Goal: Task Accomplishment & Management: Use online tool/utility

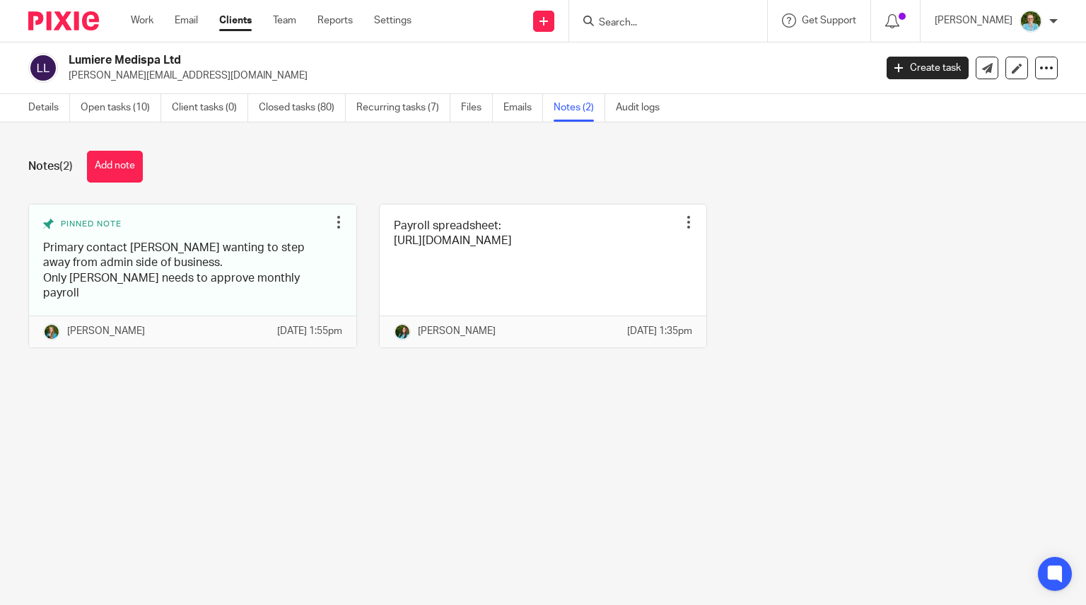
click at [693, 28] on input "Search" at bounding box center [661, 23] width 127 height 13
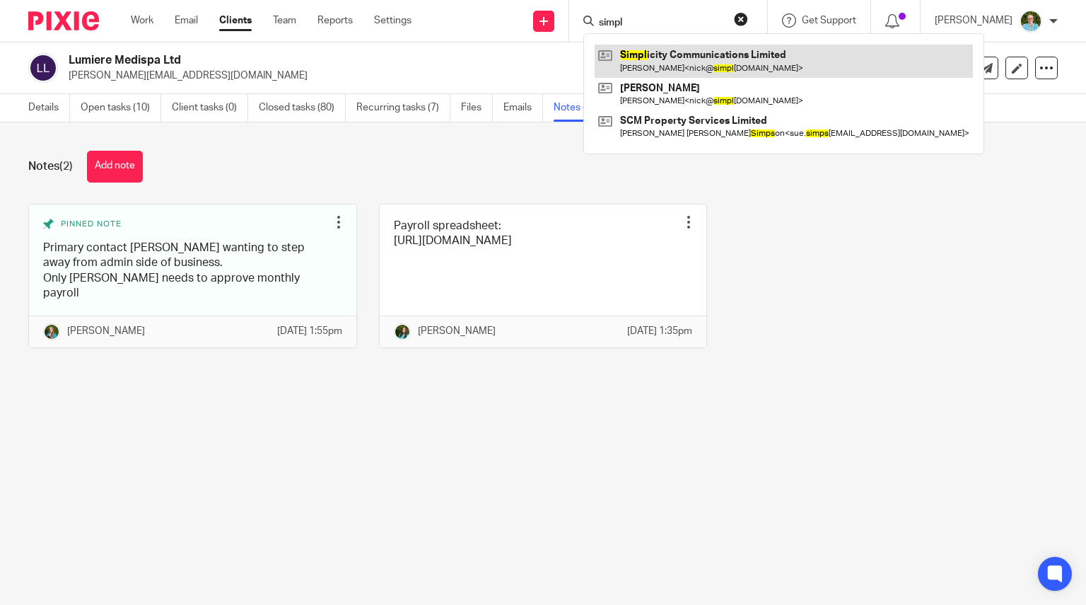
type input "simpl"
click at [724, 57] on link at bounding box center [784, 61] width 378 height 33
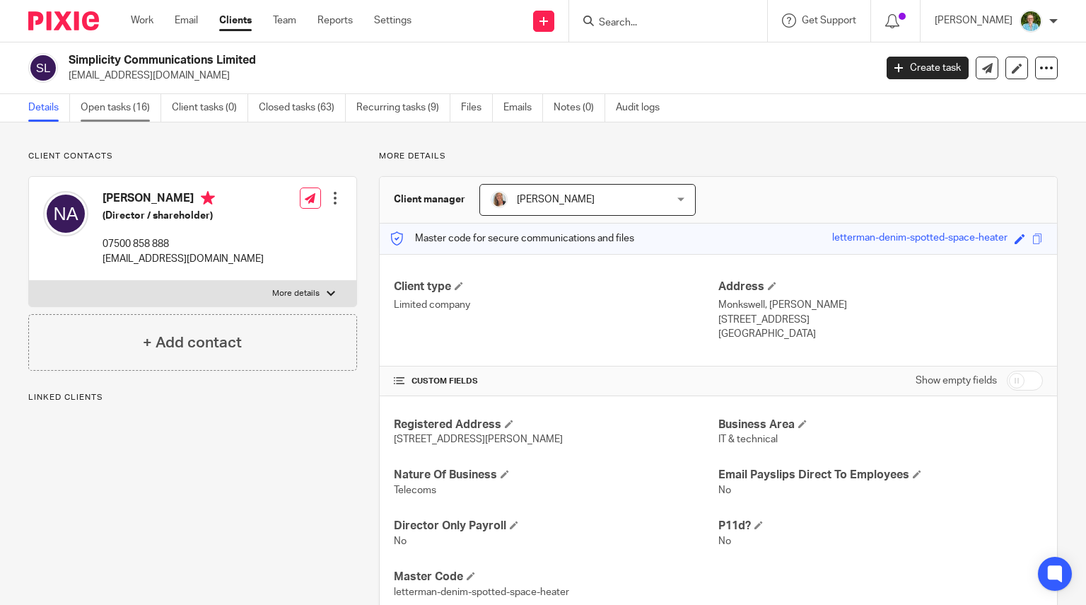
click at [109, 108] on link "Open tasks (16)" at bounding box center [121, 108] width 81 height 28
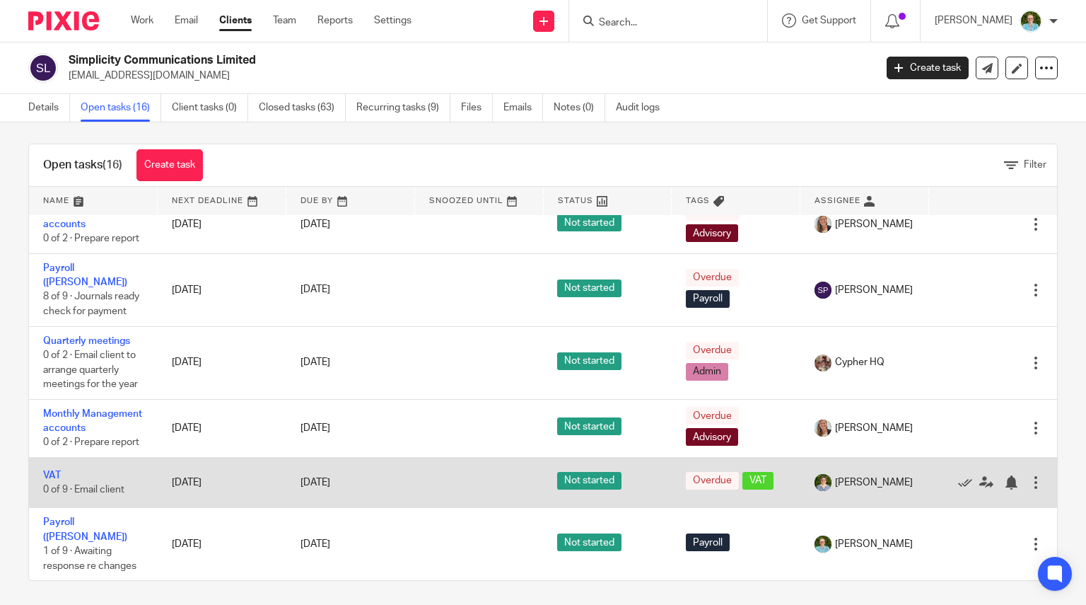
scroll to position [10, 0]
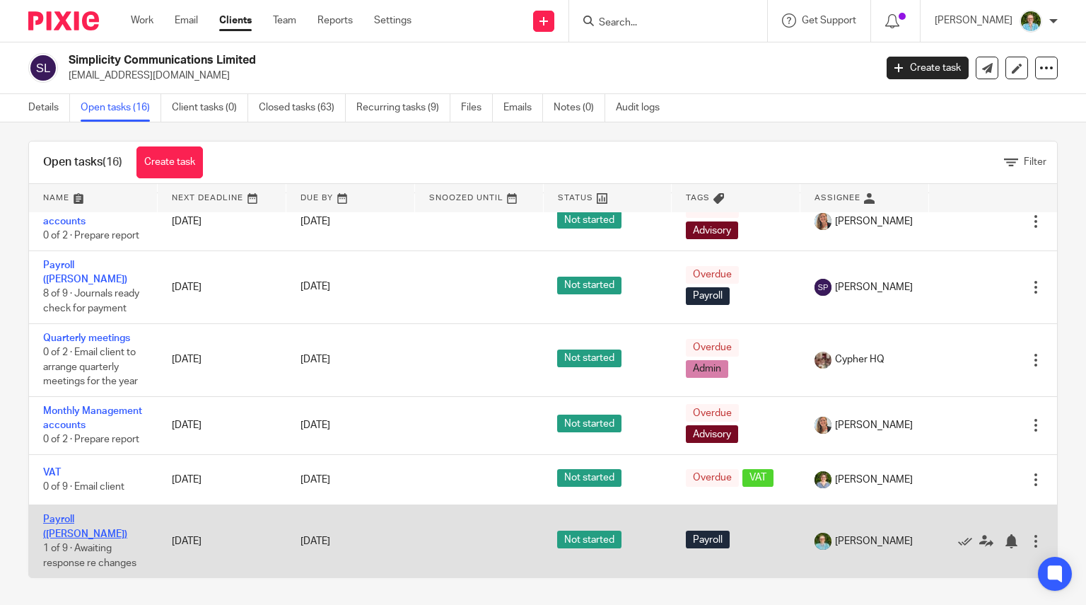
click at [83, 530] on link "Payroll ([PERSON_NAME])" at bounding box center [85, 526] width 84 height 24
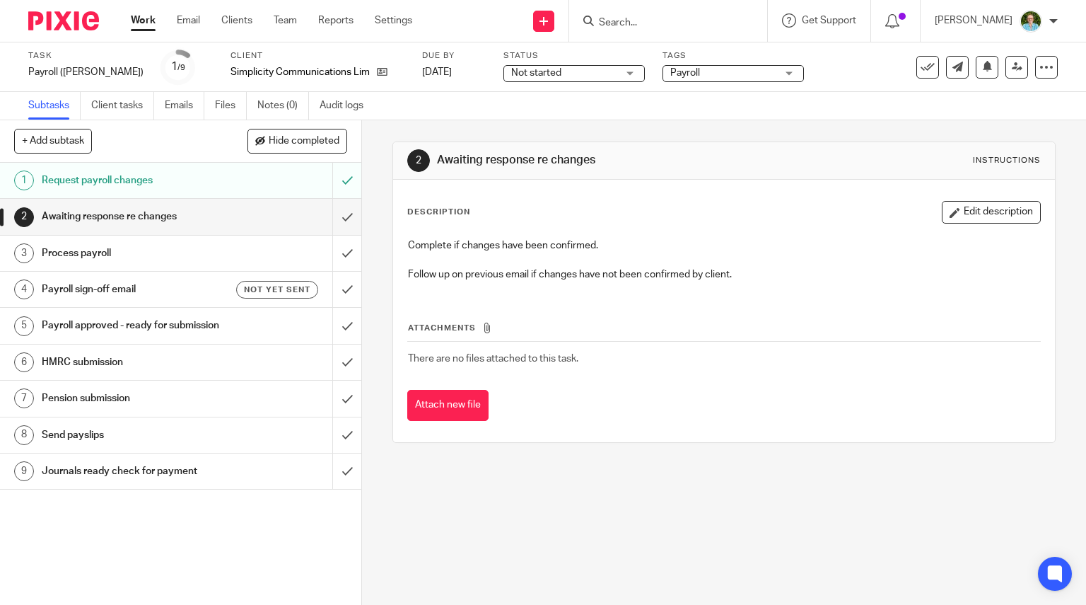
click at [317, 214] on link "2 Awaiting response re changes" at bounding box center [166, 216] width 332 height 35
click at [341, 219] on input "submit" at bounding box center [180, 216] width 361 height 35
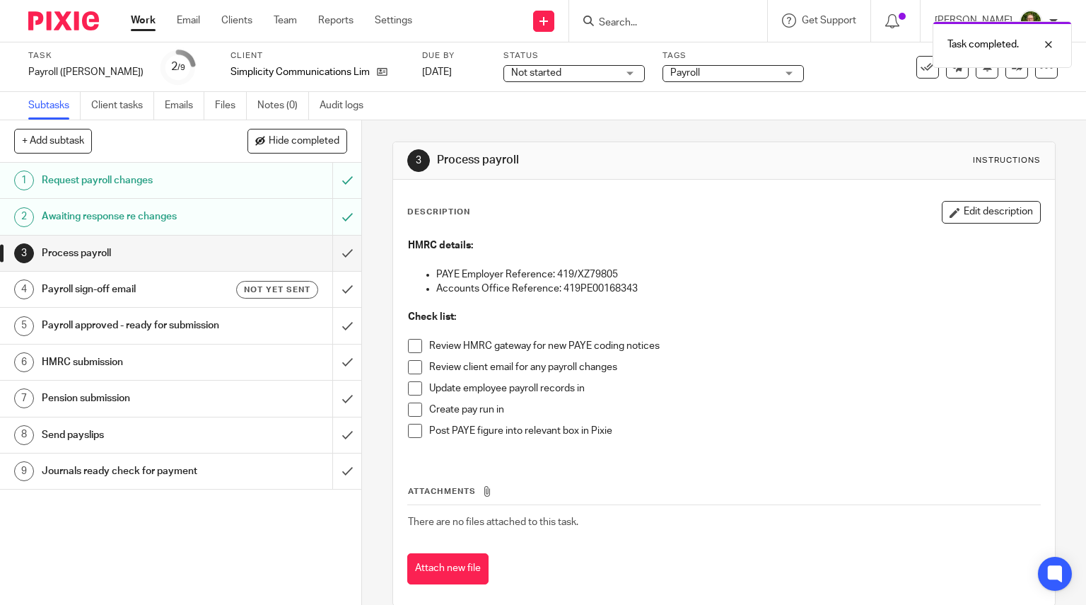
click at [414, 342] on span at bounding box center [415, 346] width 14 height 14
click at [409, 366] on span at bounding box center [415, 367] width 14 height 14
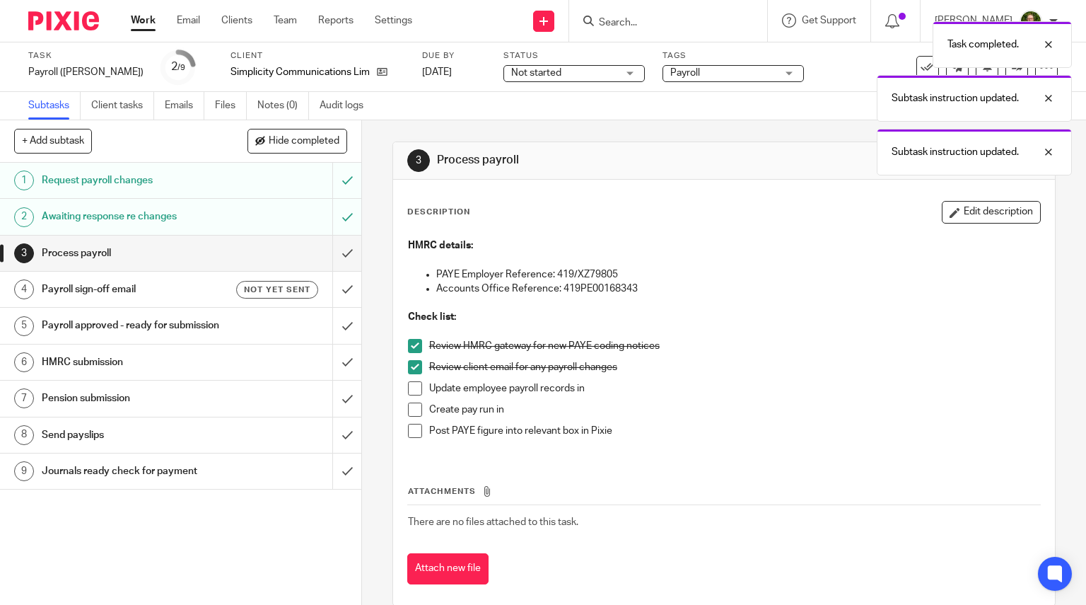
click at [408, 404] on span at bounding box center [415, 409] width 14 height 14
click at [408, 385] on span at bounding box center [415, 388] width 14 height 14
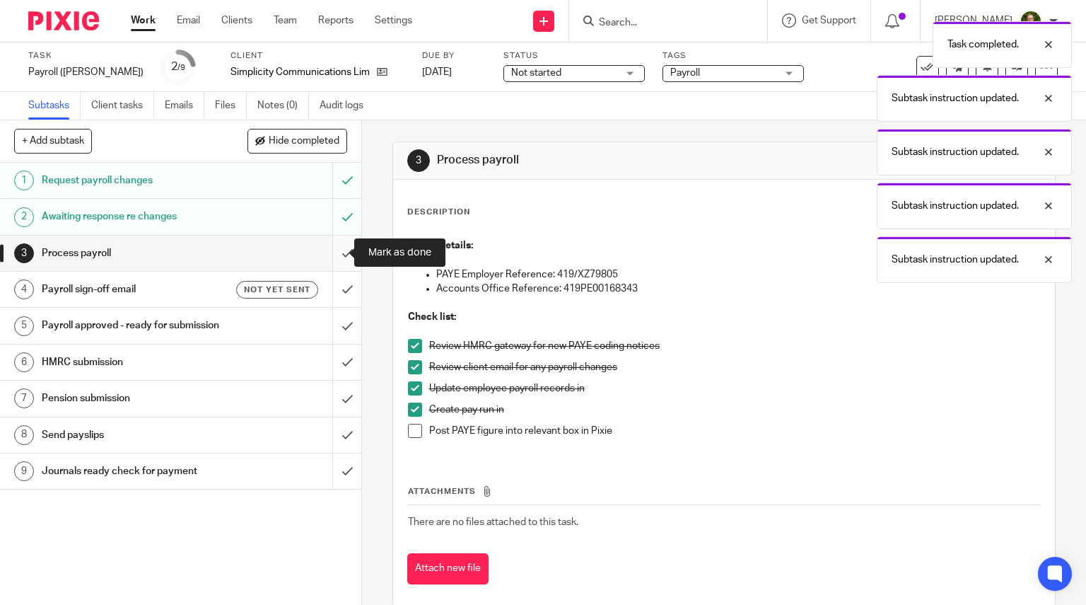
click at [337, 258] on input "submit" at bounding box center [180, 253] width 361 height 35
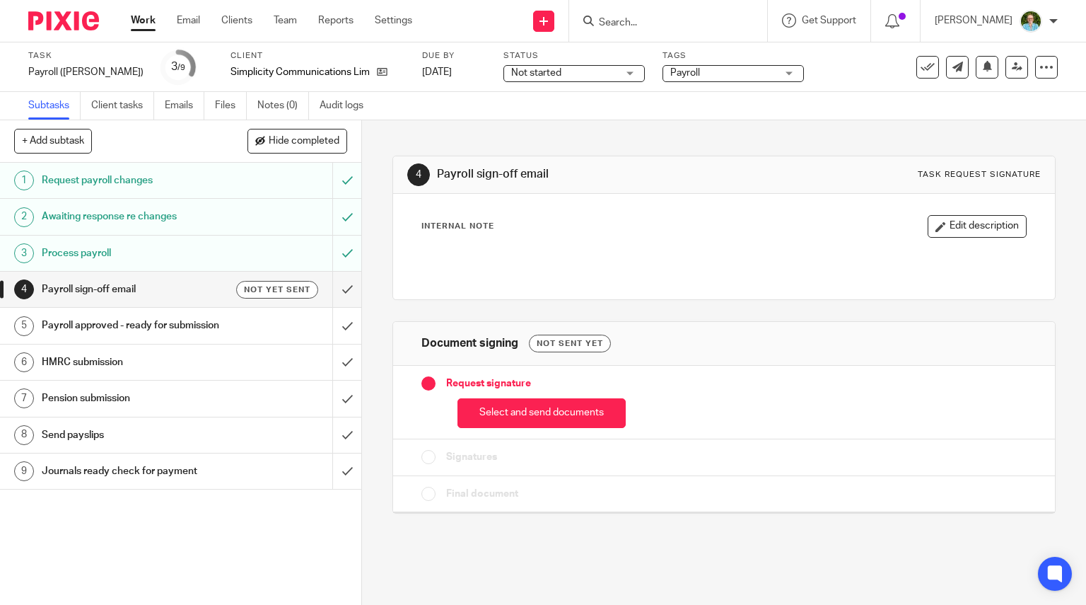
click at [638, 97] on div "Subtasks Client tasks Emails Files Notes (0) Audit logs" at bounding box center [543, 106] width 1086 height 28
click at [509, 413] on button "Select and send documents" at bounding box center [542, 413] width 168 height 30
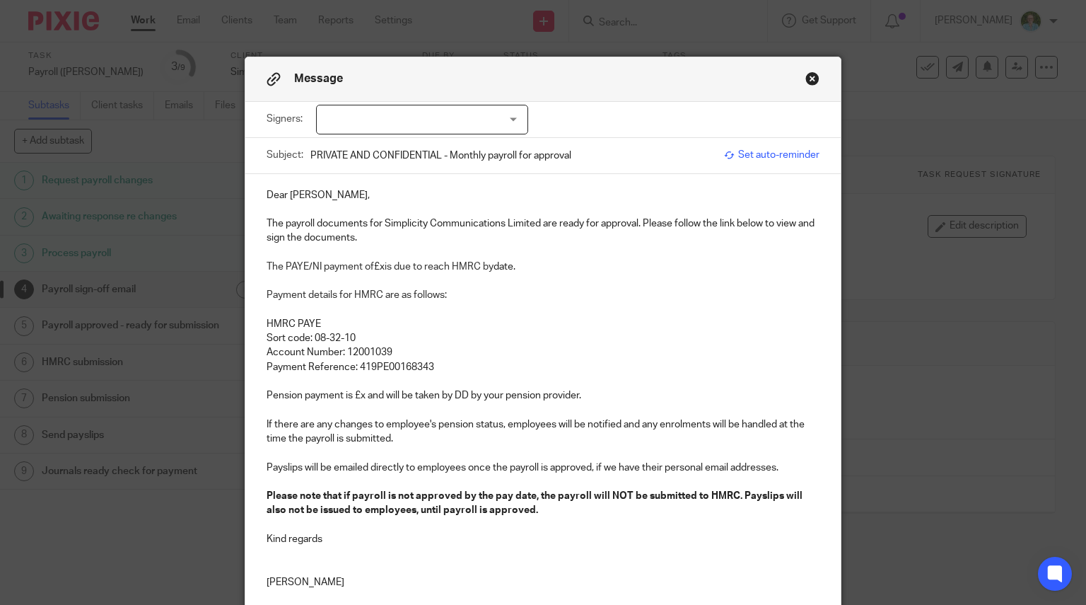
click at [431, 121] on div at bounding box center [422, 120] width 212 height 30
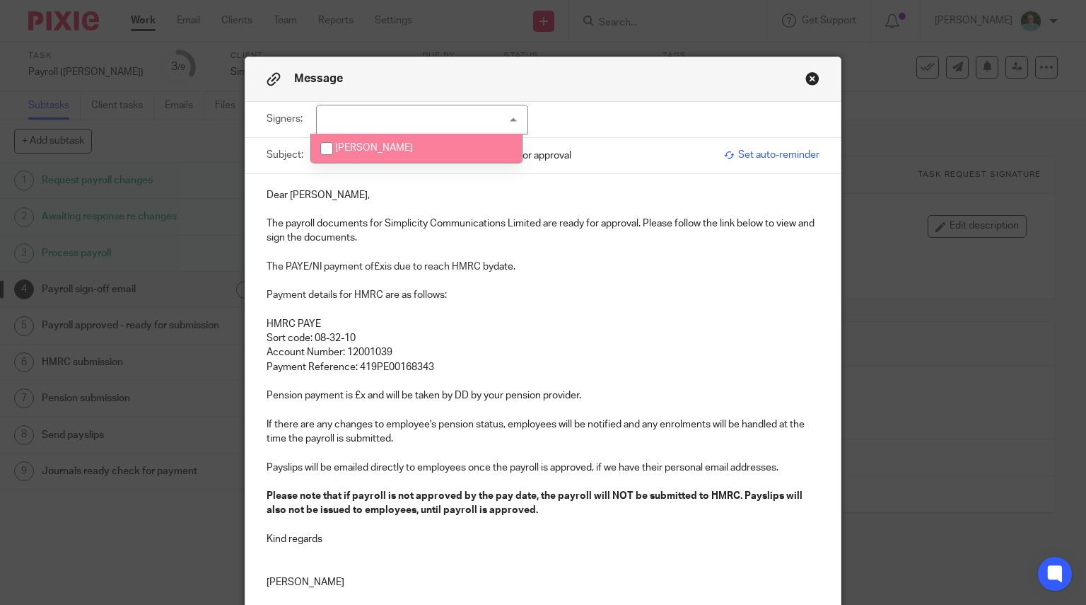
click at [395, 146] on li "[PERSON_NAME]" at bounding box center [416, 148] width 211 height 29
checkbox input "true"
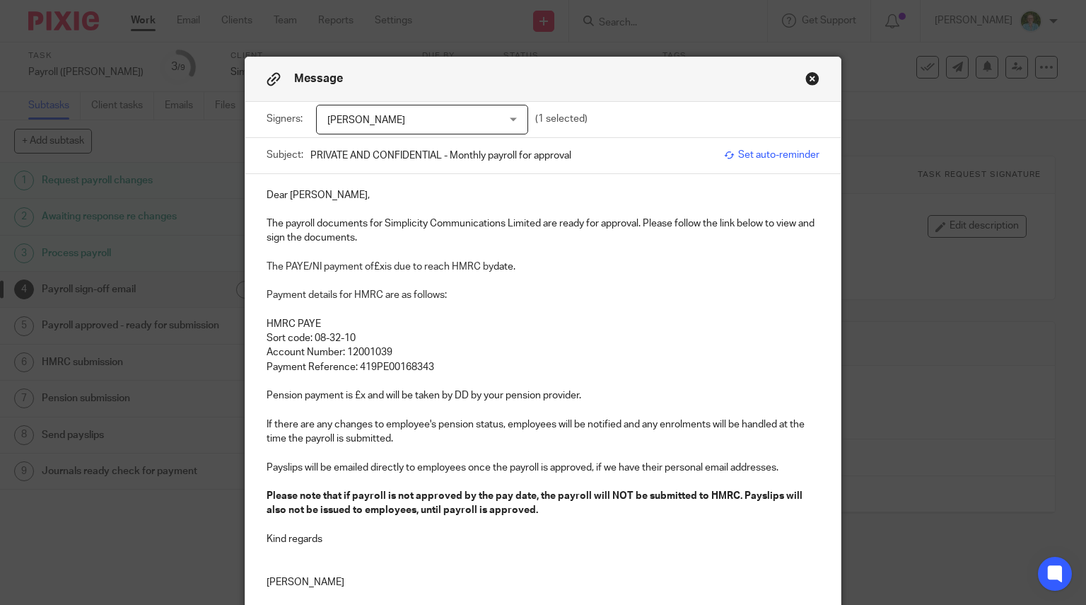
click at [325, 197] on p "Dear [PERSON_NAME]," at bounding box center [544, 195] width 554 height 14
click at [280, 227] on p "The payroll documents for Simplicity Communications Limited are ready for appro…" at bounding box center [544, 230] width 554 height 29
click at [385, 269] on span "is due to reach HMRC by" at bounding box center [439, 267] width 109 height 10
drag, startPoint x: 570, startPoint y: 263, endPoint x: 522, endPoint y: 265, distance: 48.1
click at [522, 265] on p "The PAYE/NI payment of £780.10 is due to reach HMRC by date." at bounding box center [544, 267] width 554 height 14
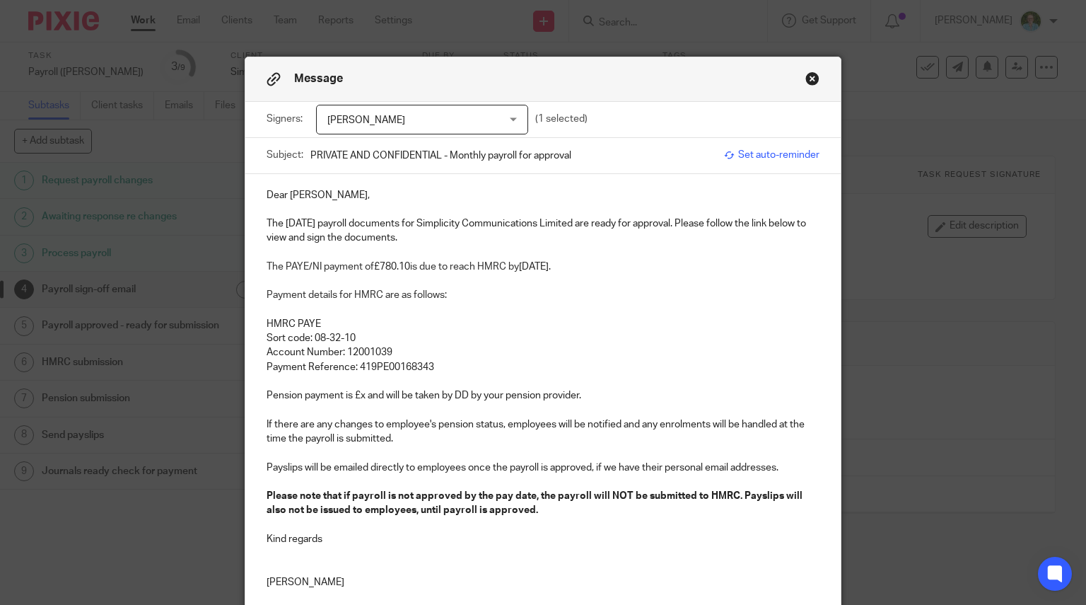
click at [537, 301] on p "Payment details for HMRC are as follows:" at bounding box center [544, 295] width 554 height 14
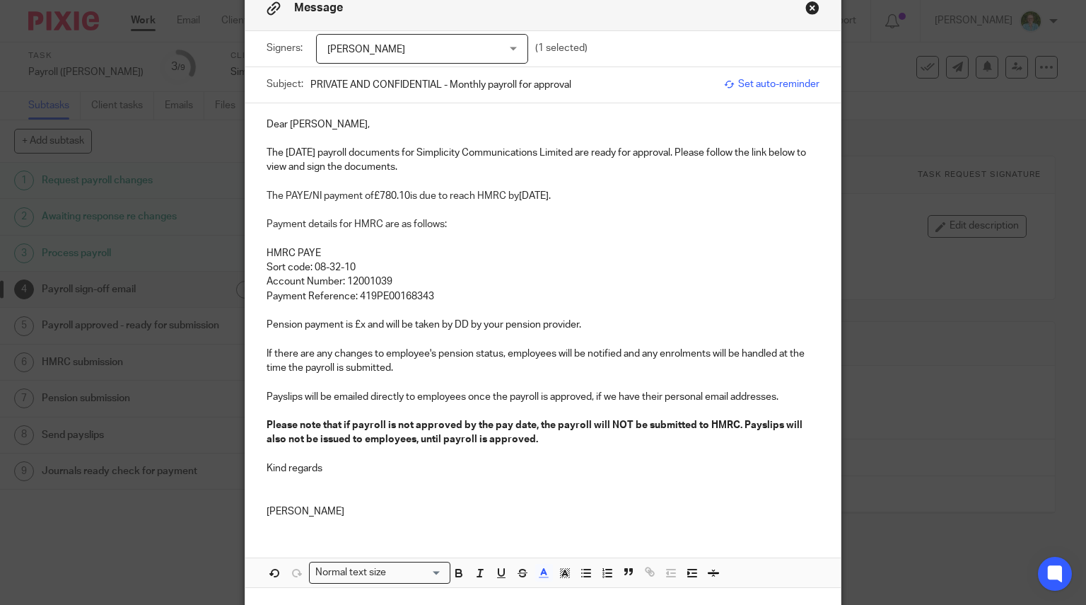
click at [461, 294] on p "Payment Reference: 419PE00168343" at bounding box center [544, 296] width 554 height 14
click at [358, 325] on p "Pension payment is £x and will be taken by DD by your pension provider." at bounding box center [544, 325] width 554 height 14
click at [469, 364] on p "If there are any changes to employee's pension status, employees will be notifi…" at bounding box center [544, 361] width 554 height 29
click at [450, 373] on p "If there are any changes to employee's pension status, employees will be notifi…" at bounding box center [544, 361] width 554 height 29
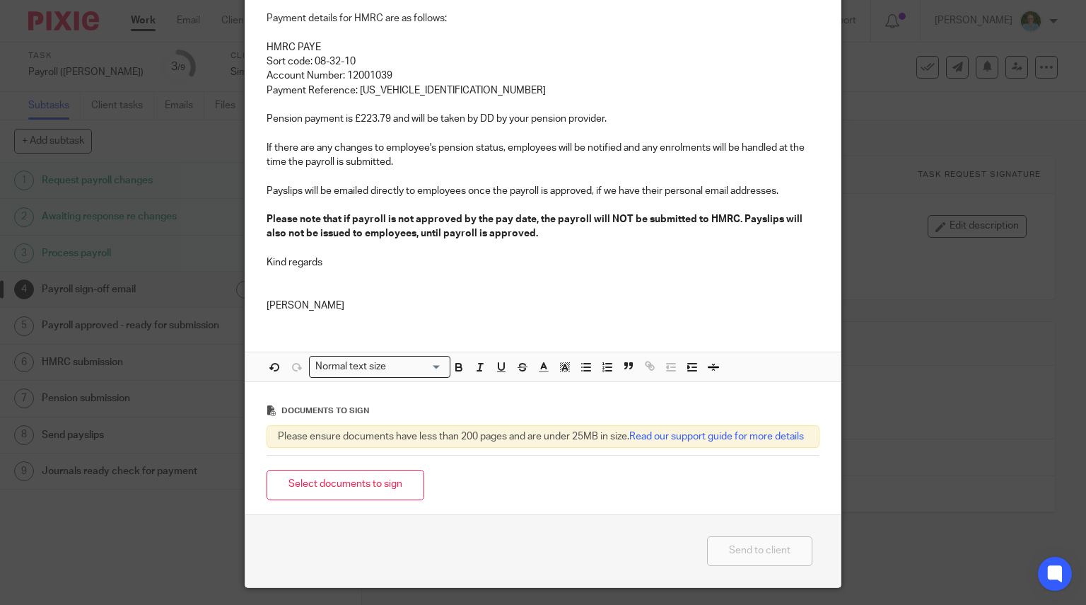
scroll to position [283, 0]
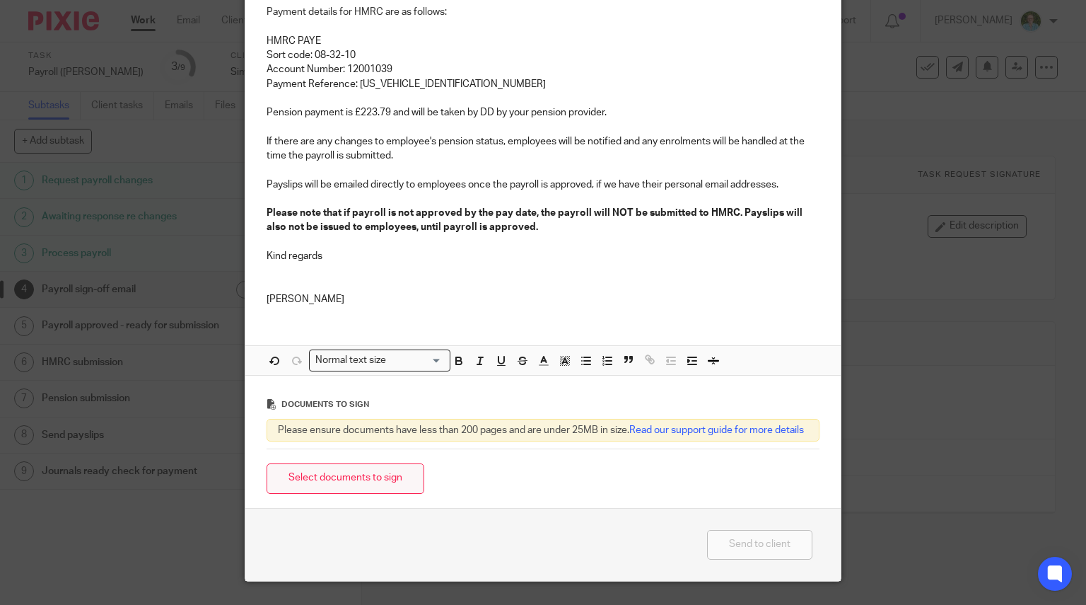
click at [328, 482] on button "Select documents to sign" at bounding box center [346, 478] width 158 height 30
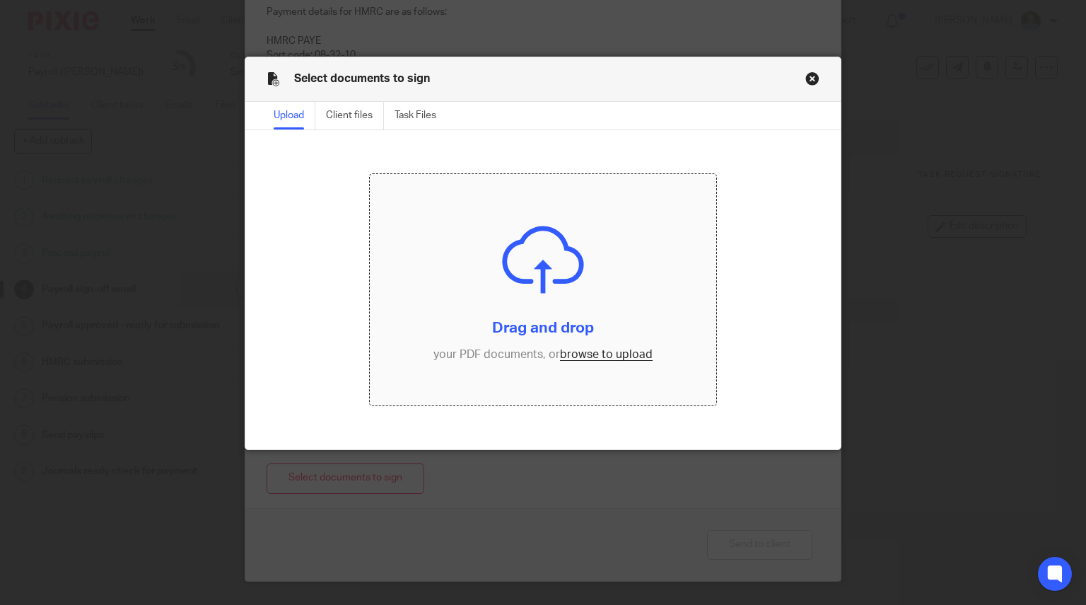
click at [594, 252] on input "file" at bounding box center [543, 289] width 347 height 231
click at [806, 77] on button "Close modal" at bounding box center [813, 78] width 14 height 14
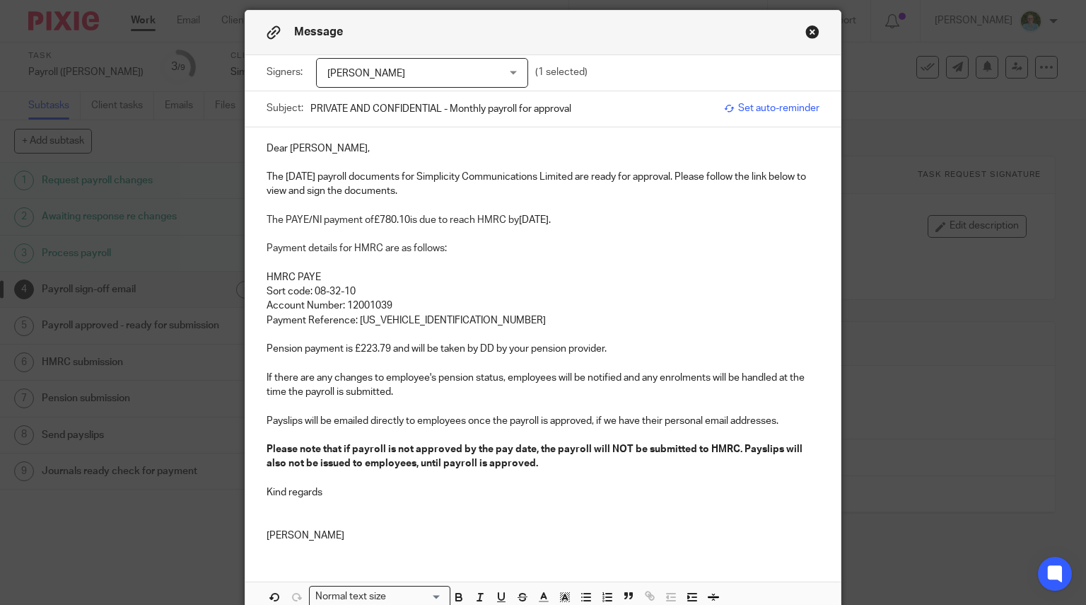
scroll to position [0, 0]
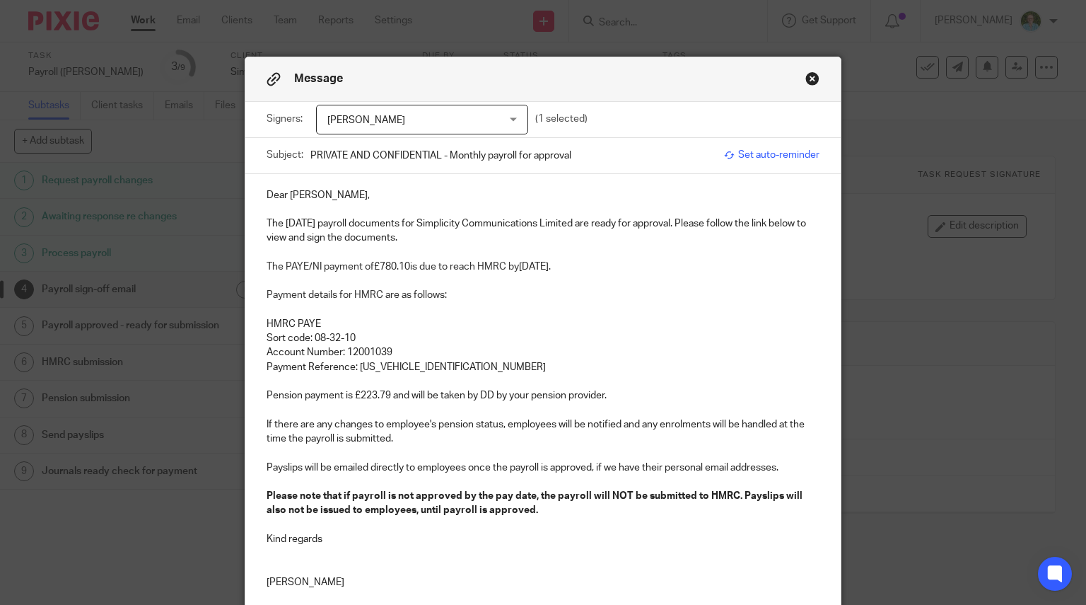
click at [282, 275] on p at bounding box center [544, 281] width 554 height 14
click at [270, 248] on p at bounding box center [544, 252] width 554 height 14
click at [267, 250] on span at bounding box center [268, 253] width 2 height 10
click at [258, 278] on div "Dear Nick, The August 2025 payroll documents for Simplicity Communications Limi…" at bounding box center [543, 387] width 596 height 426
click at [260, 209] on div "Dear Nick, The August 2025 payroll documents for Simplicity Communications Limi…" at bounding box center [543, 387] width 596 height 426
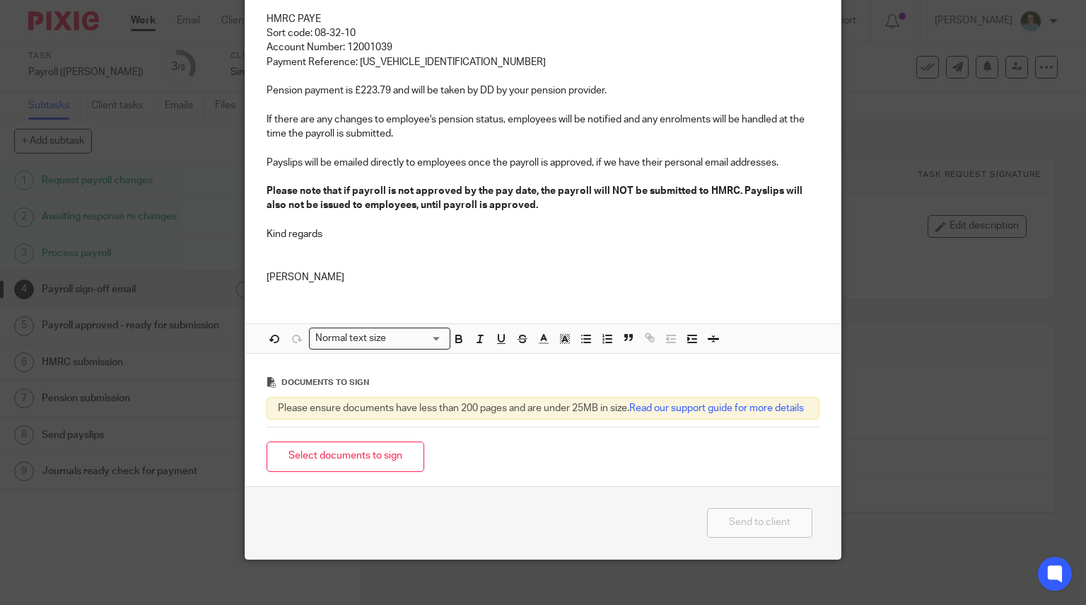
scroll to position [327, 0]
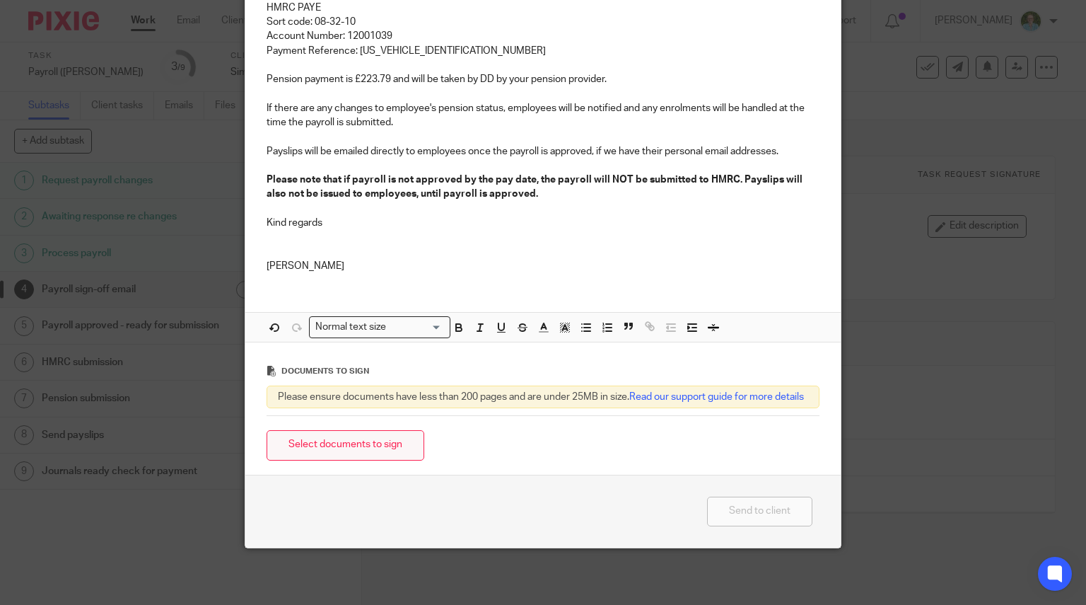
click at [331, 455] on button "Select documents to sign" at bounding box center [346, 445] width 158 height 30
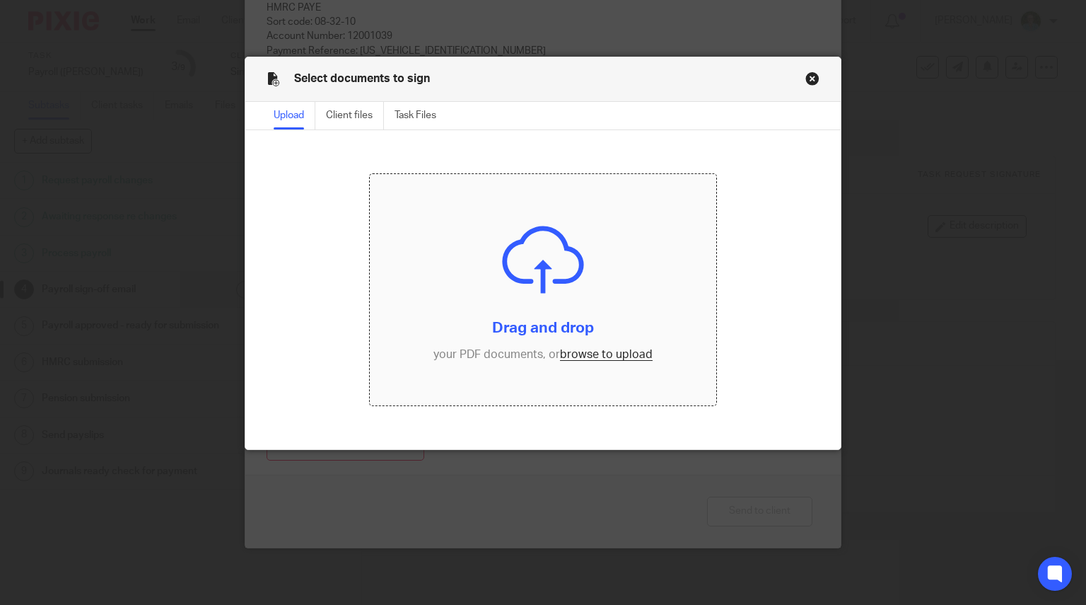
click at [511, 286] on input "file" at bounding box center [543, 289] width 347 height 231
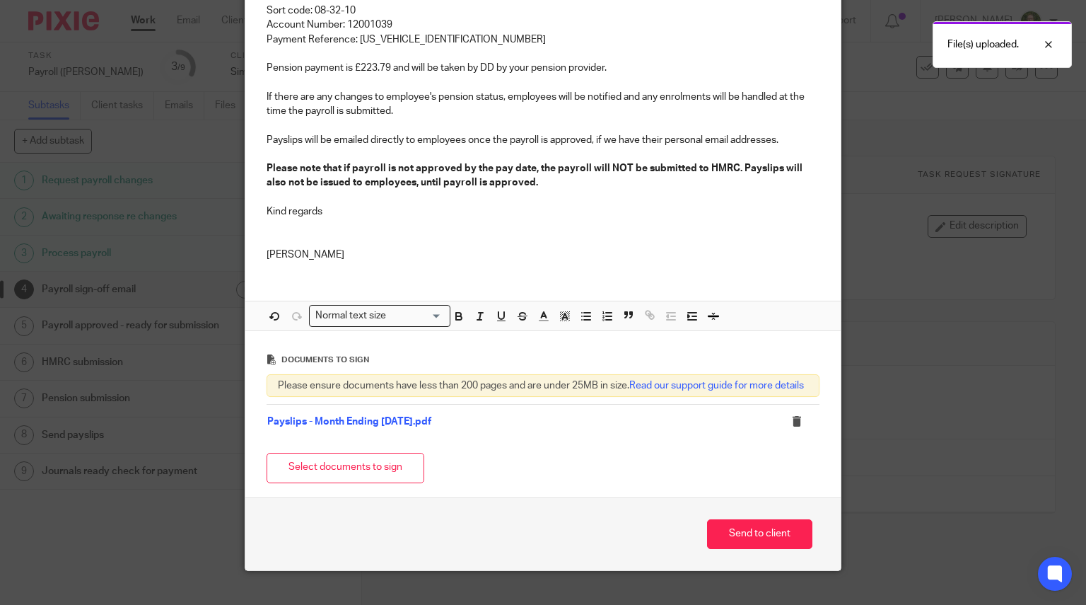
click at [359, 483] on button "Select documents to sign" at bounding box center [346, 468] width 158 height 30
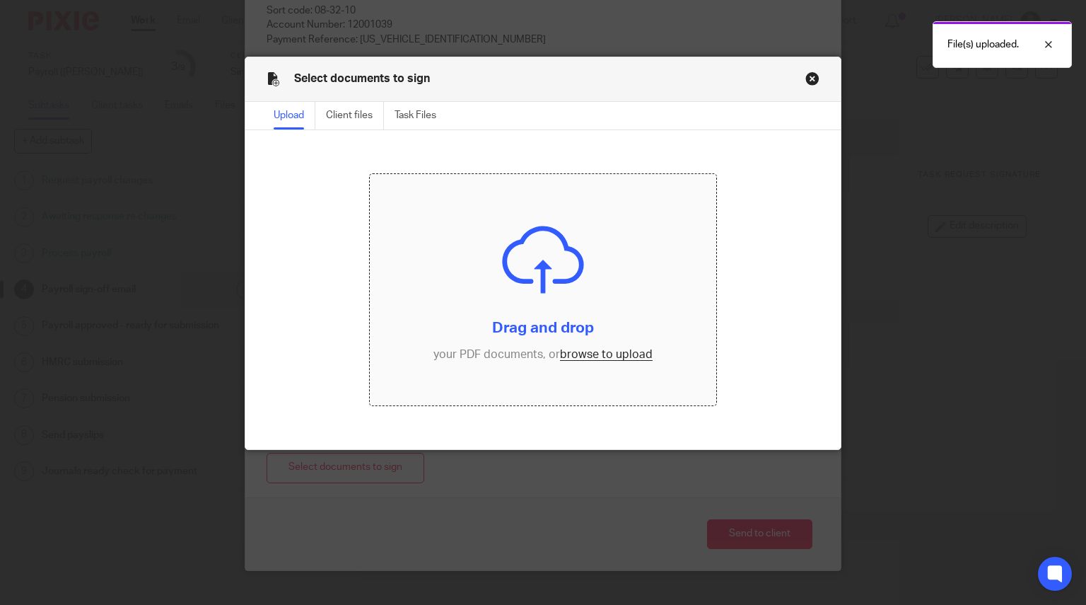
click at [522, 287] on input "file" at bounding box center [543, 289] width 347 height 231
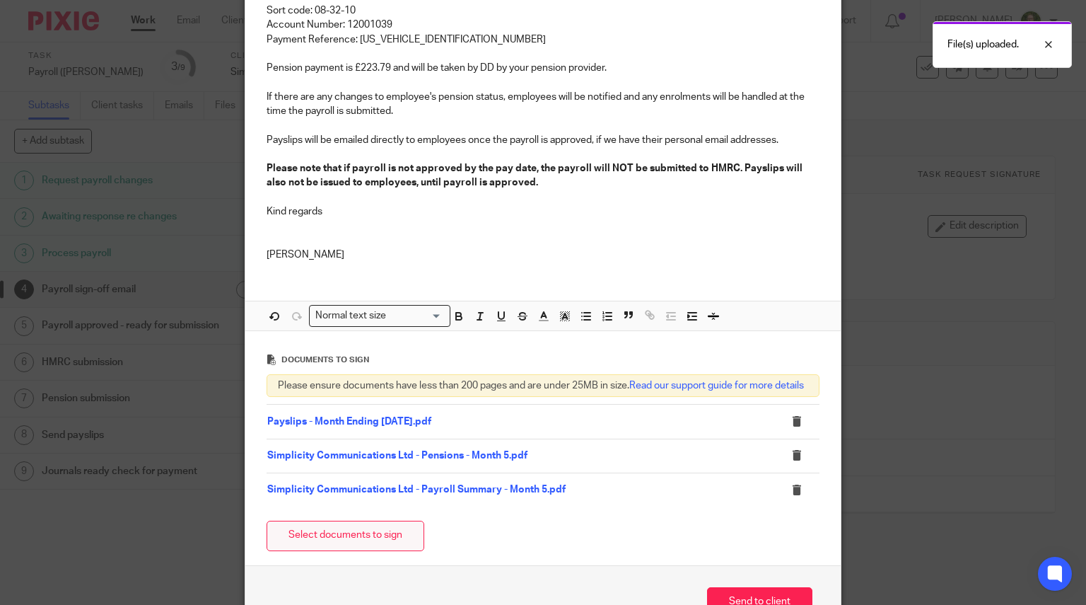
click at [368, 551] on button "Select documents to sign" at bounding box center [346, 536] width 158 height 30
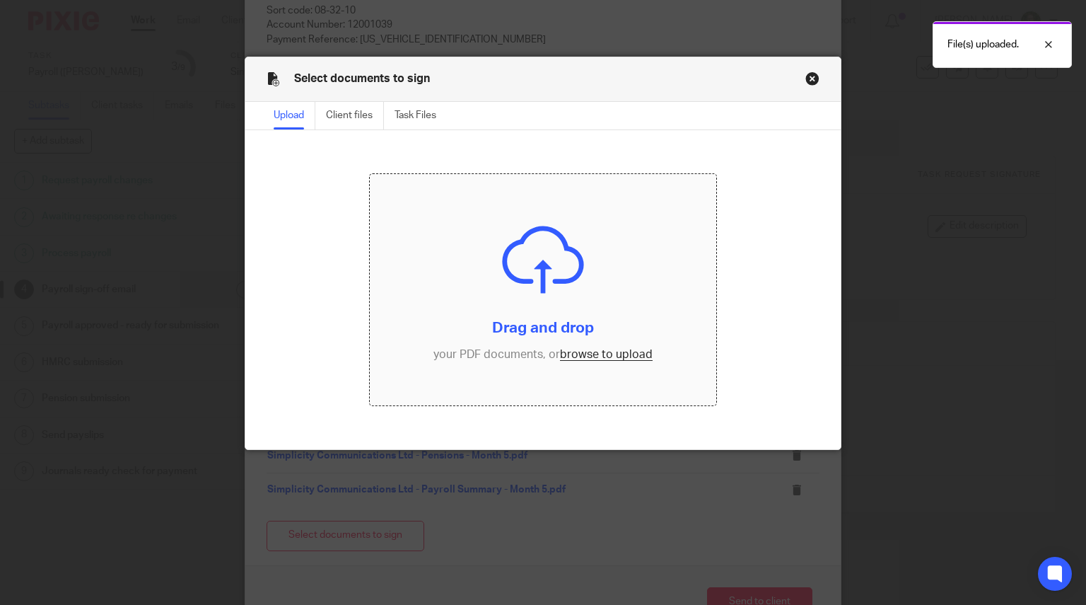
click at [519, 306] on input "file" at bounding box center [543, 289] width 347 height 231
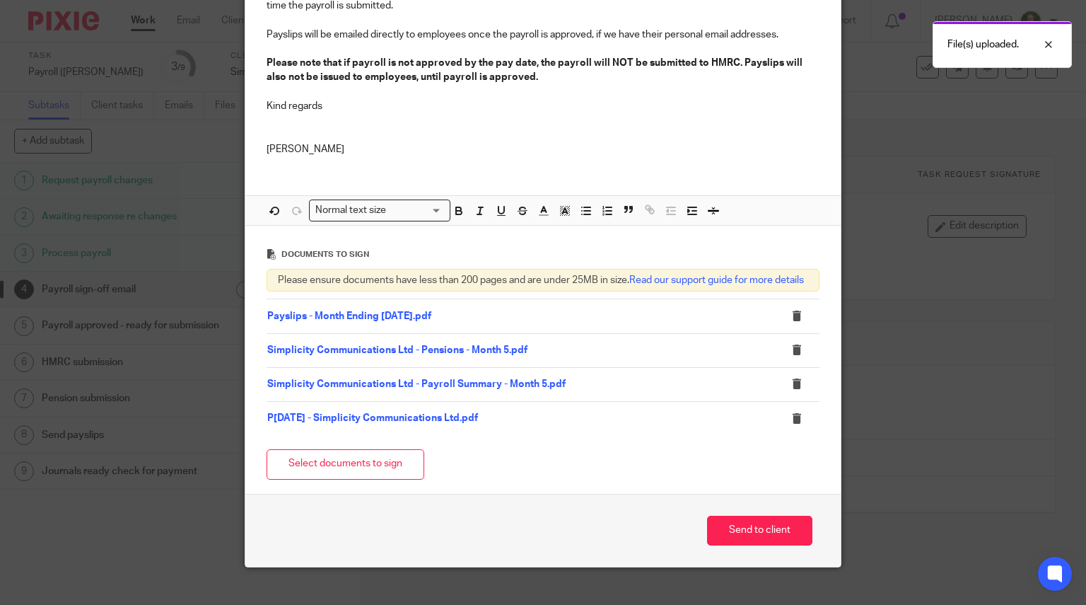
scroll to position [463, 0]
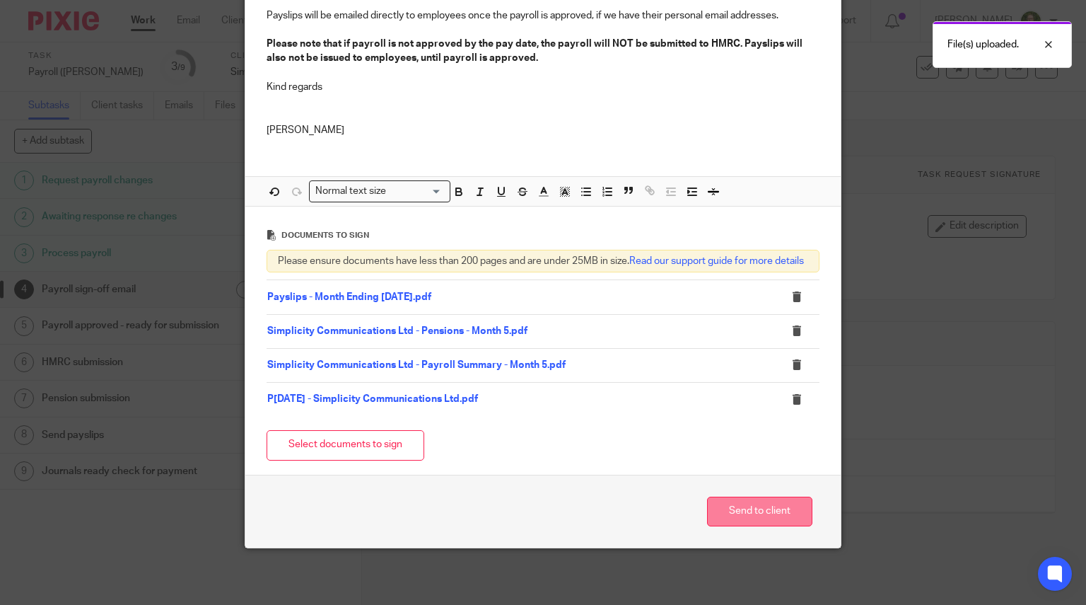
click at [714, 515] on button "Send to client" at bounding box center [759, 511] width 105 height 30
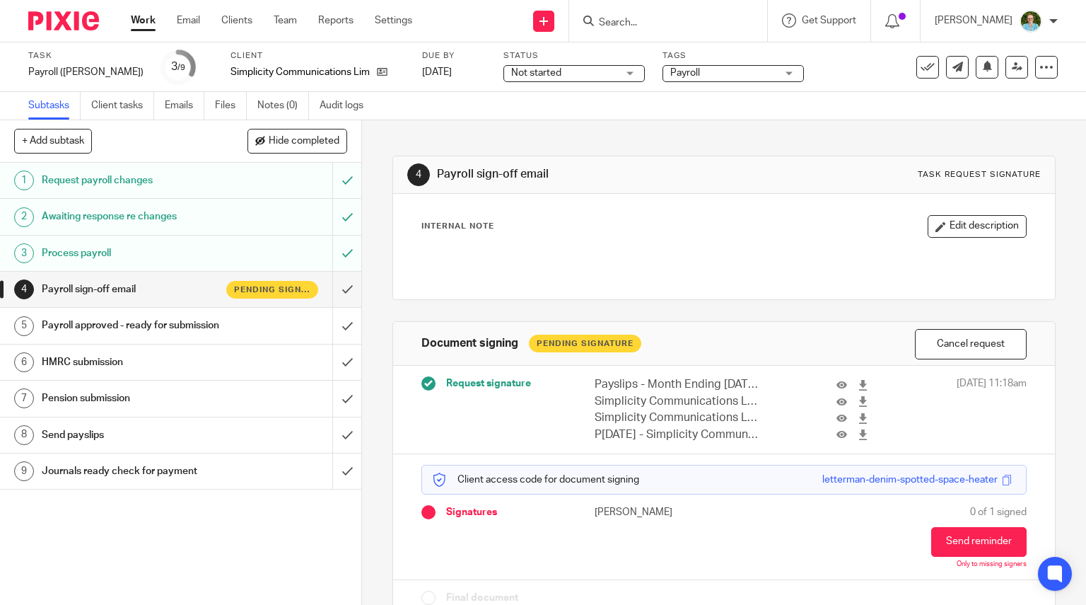
click at [662, 22] on input "Search" at bounding box center [661, 23] width 127 height 13
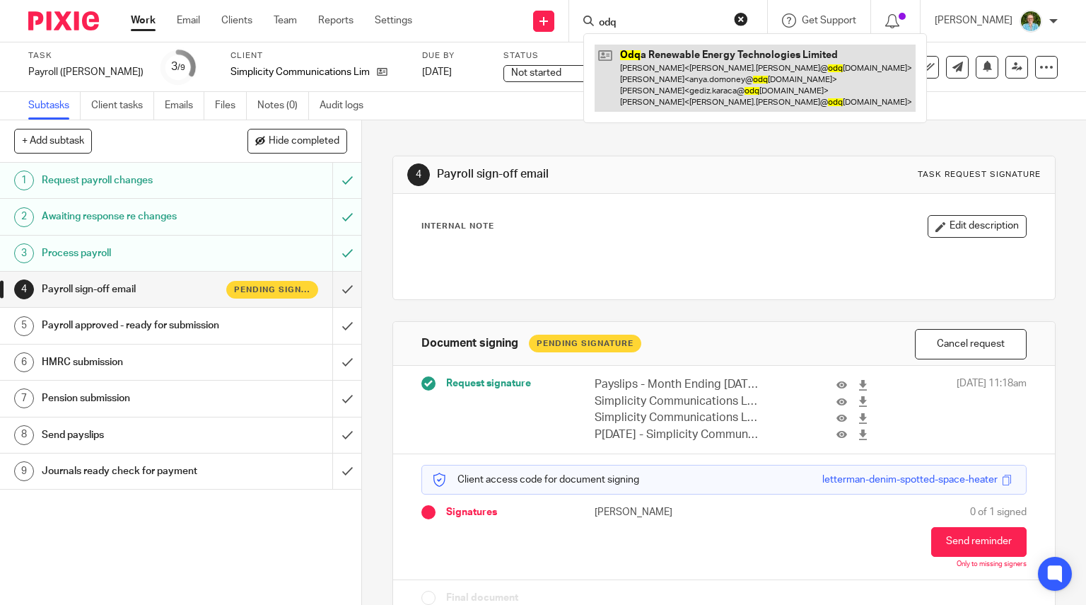
type input "odq"
click at [675, 66] on link at bounding box center [755, 78] width 321 height 67
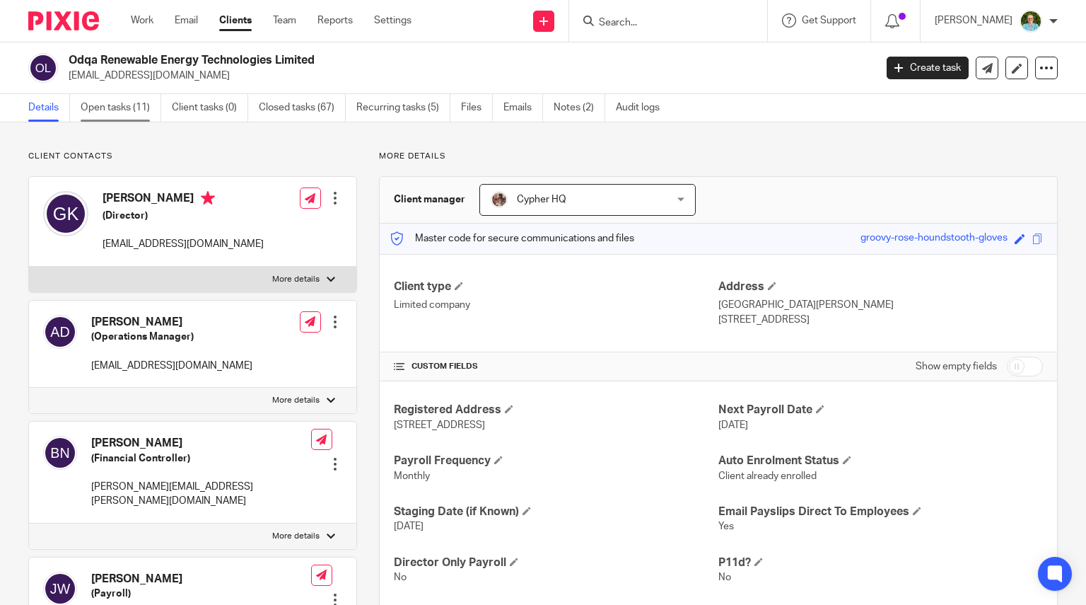
click at [131, 115] on link "Open tasks (11)" at bounding box center [121, 108] width 81 height 28
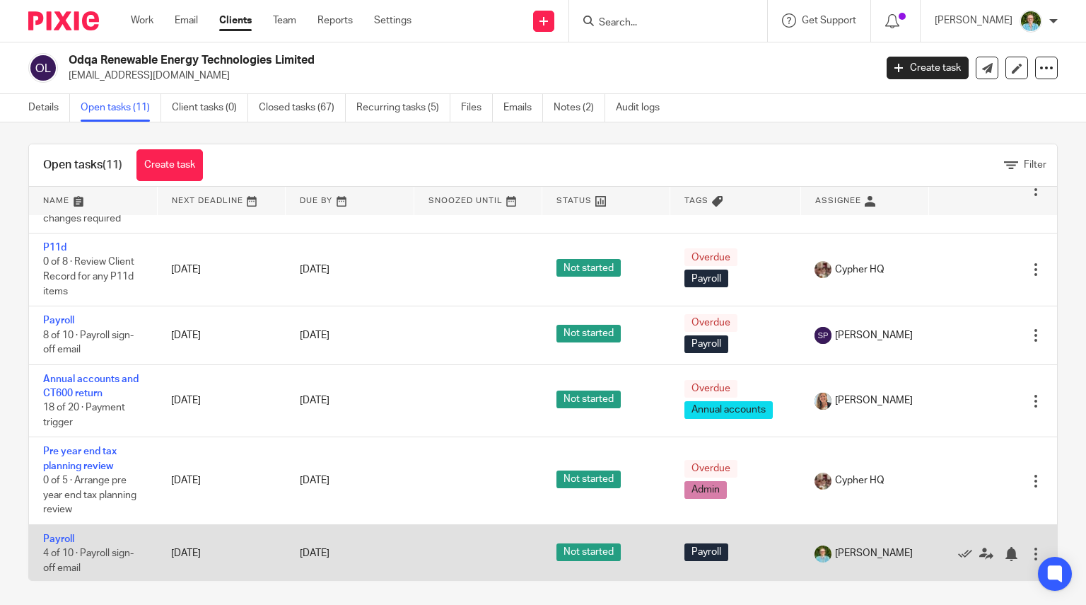
scroll to position [10, 0]
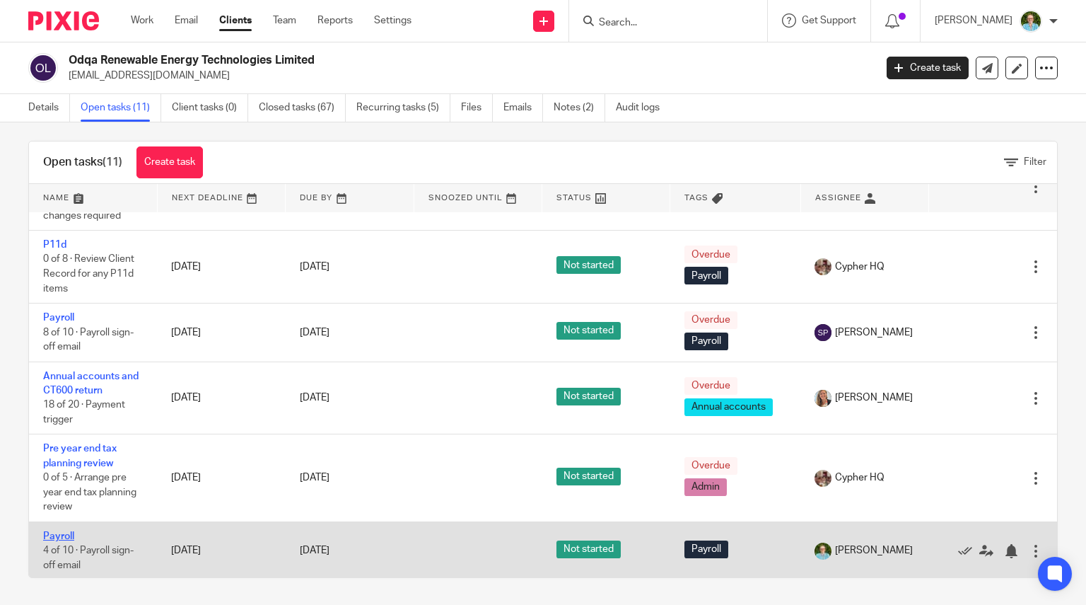
click at [53, 531] on link "Payroll" at bounding box center [58, 536] width 31 height 10
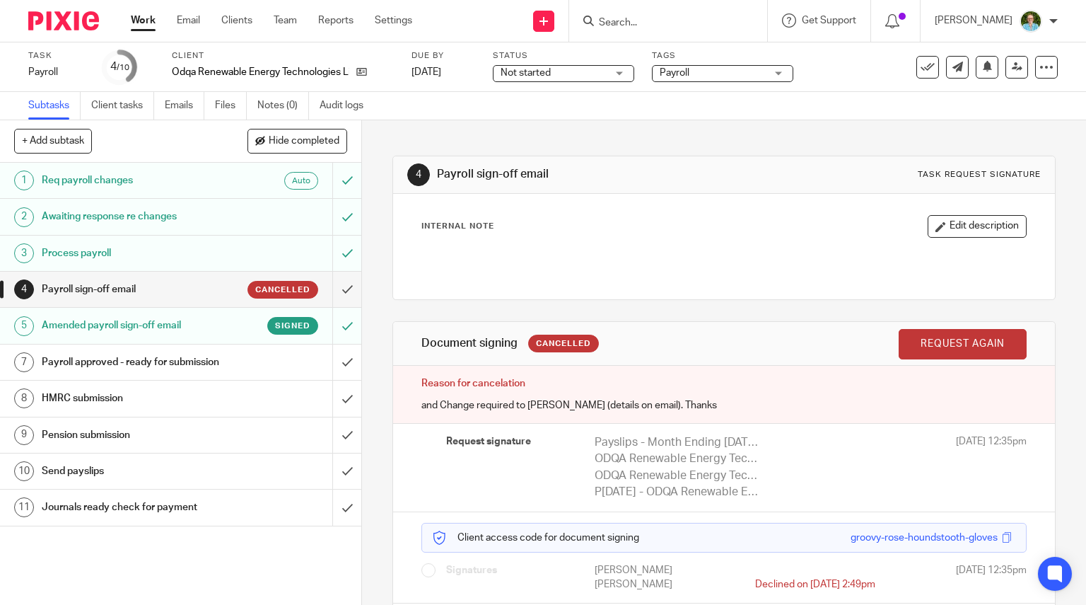
click at [190, 326] on h1 "Amended payroll sign-off email" at bounding box center [134, 325] width 185 height 21
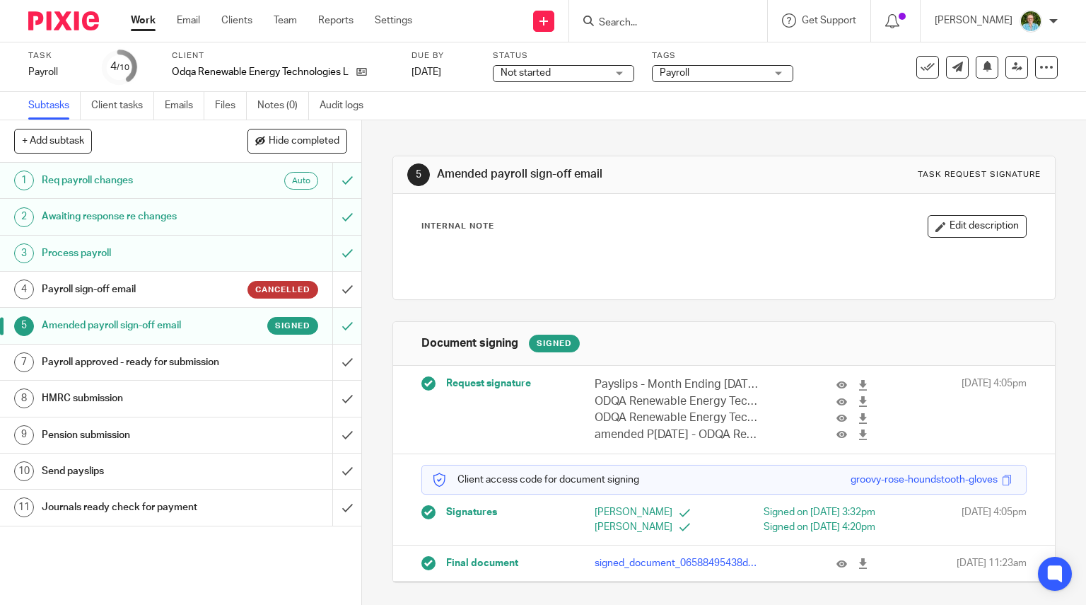
scroll to position [18, 0]
click at [332, 373] on input "submit" at bounding box center [180, 361] width 361 height 35
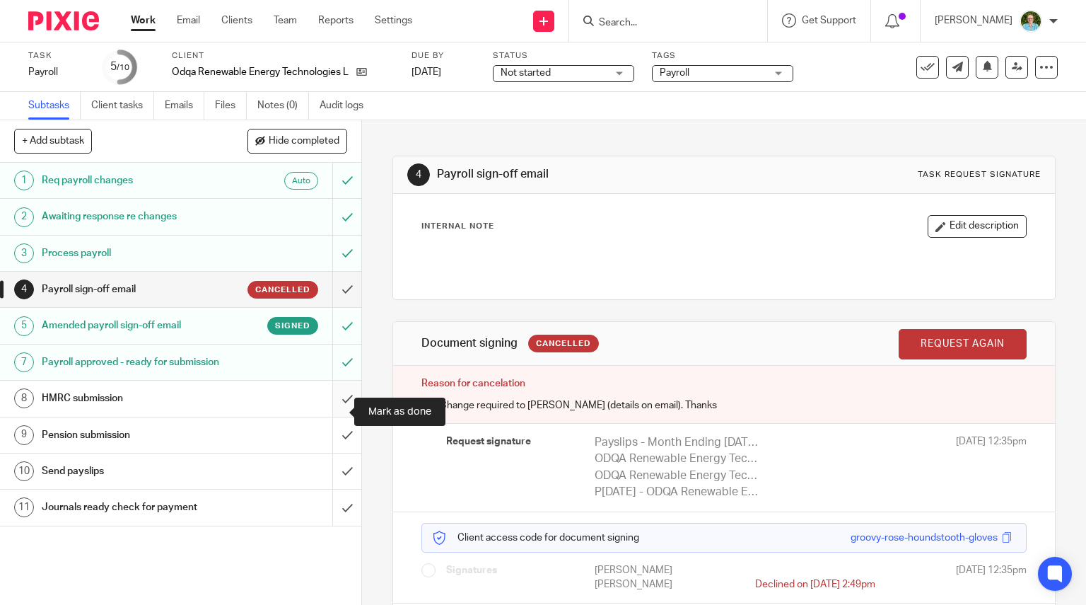
click at [344, 412] on input "submit" at bounding box center [180, 398] width 361 height 35
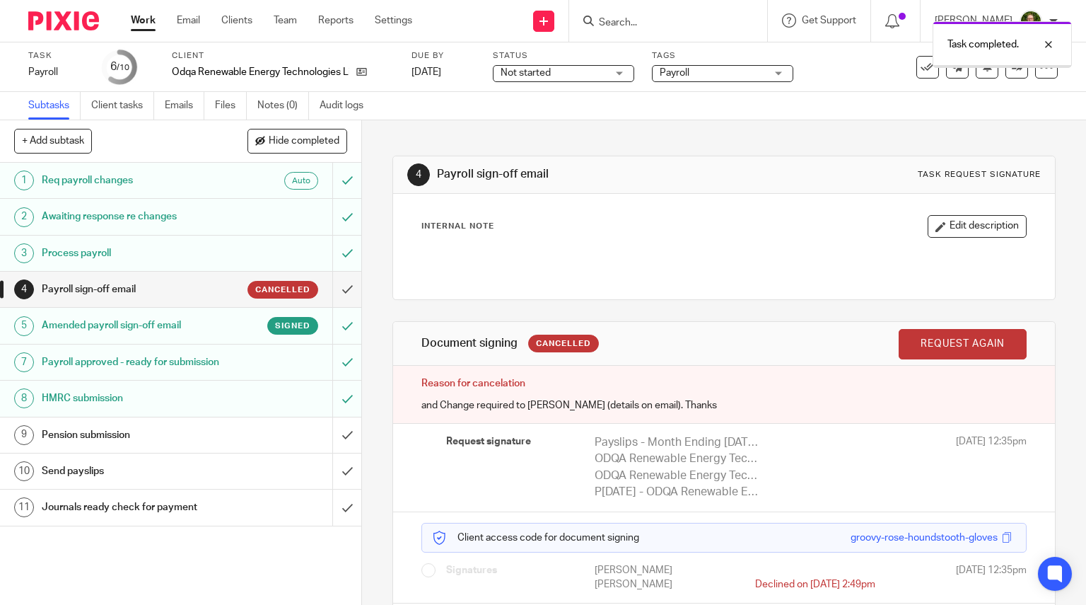
click at [332, 489] on input "submit" at bounding box center [180, 470] width 361 height 35
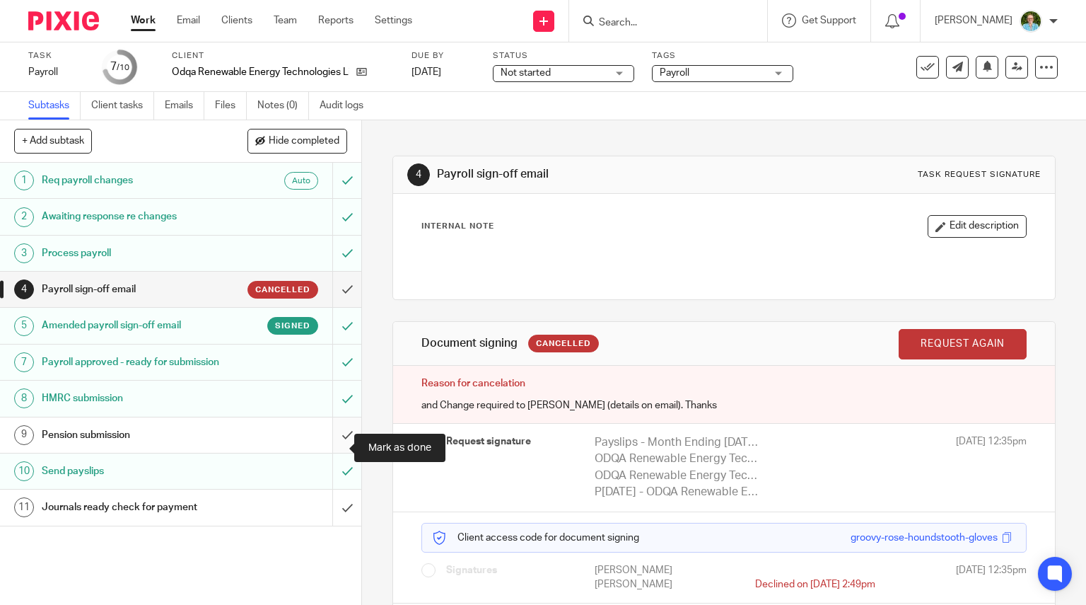
click at [331, 448] on input "submit" at bounding box center [180, 434] width 361 height 35
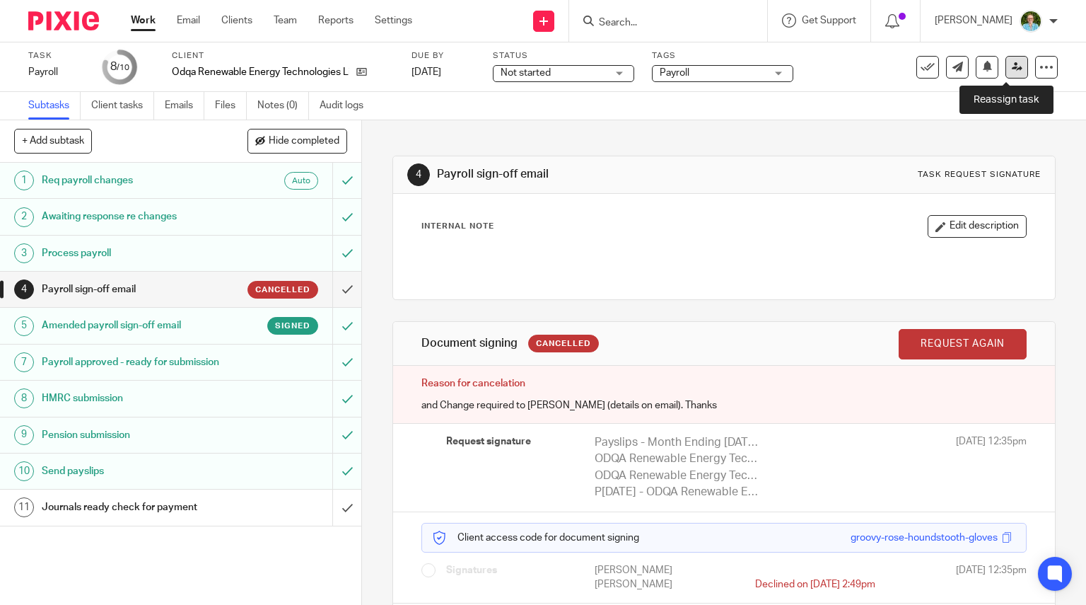
click at [1012, 67] on icon at bounding box center [1017, 67] width 11 height 11
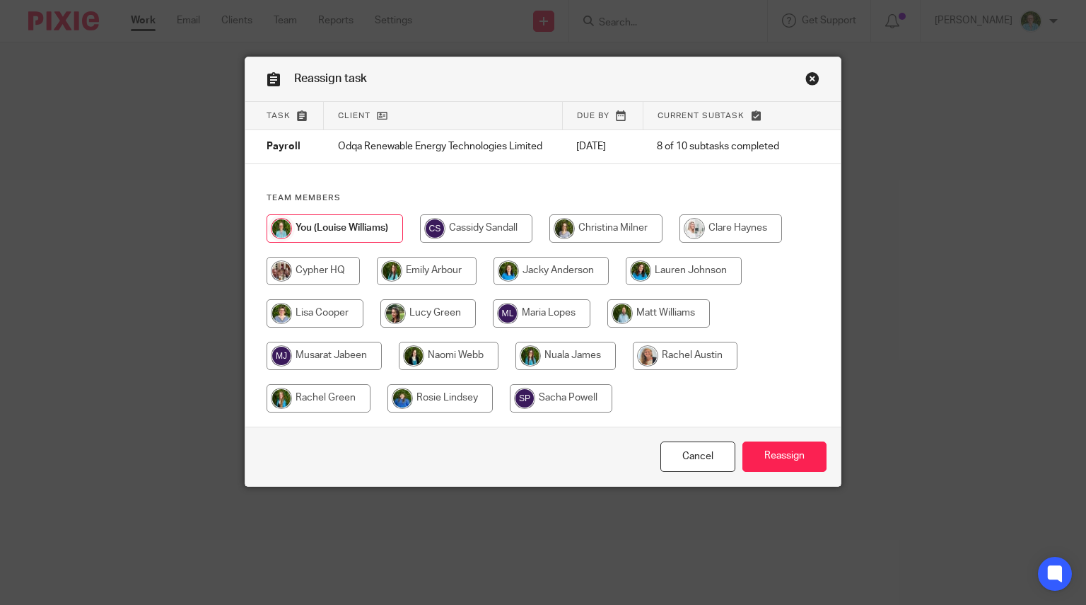
click at [523, 397] on input "radio" at bounding box center [561, 398] width 103 height 28
radio input "true"
click at [782, 453] on input "Reassign" at bounding box center [785, 456] width 84 height 30
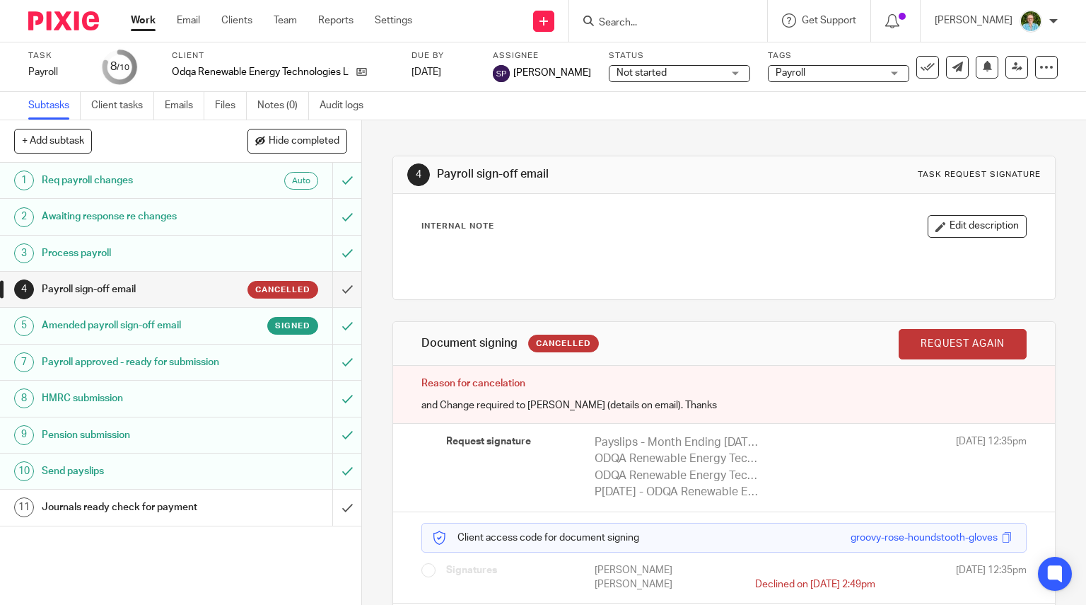
click at [634, 20] on input "Search" at bounding box center [661, 23] width 127 height 13
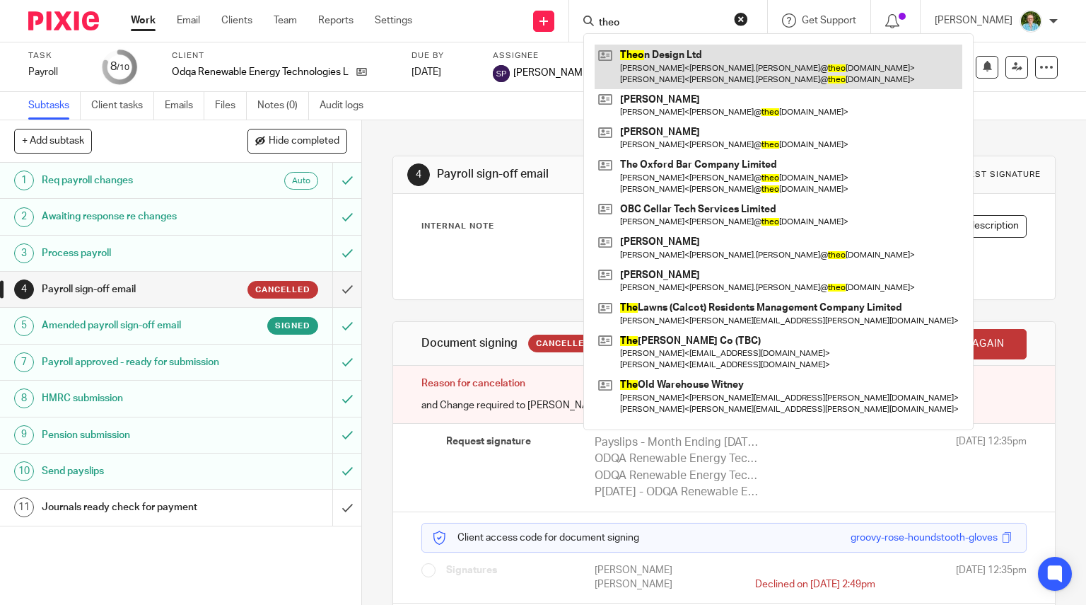
type input "theo"
click at [618, 67] on link at bounding box center [779, 67] width 368 height 44
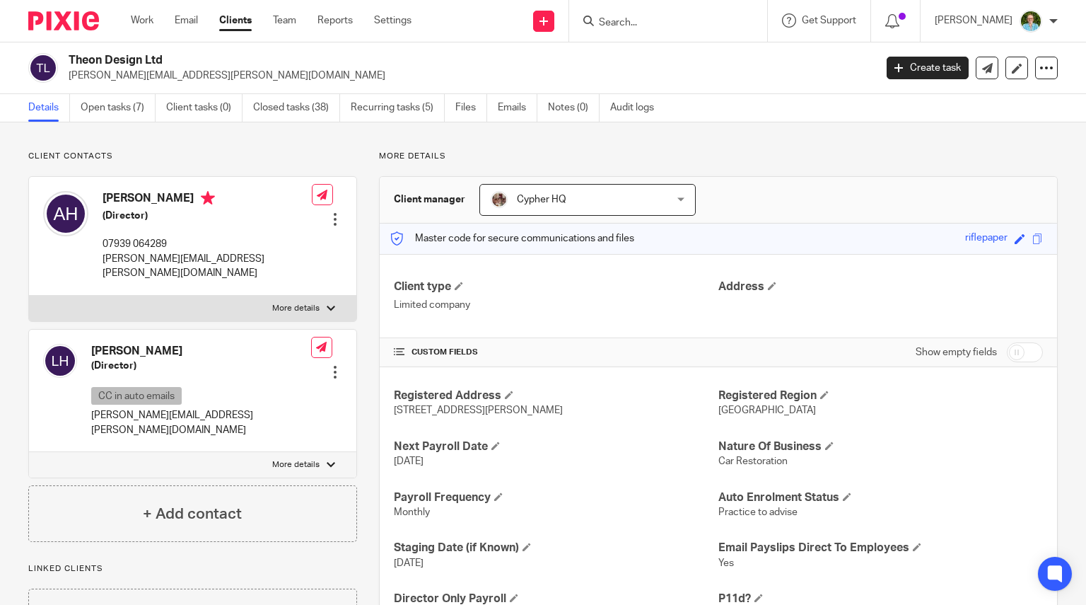
click at [72, 113] on ul "Details Open tasks (7) Client tasks (0) Closed tasks (38) Recurring tasks (5) F…" at bounding box center [351, 108] width 647 height 28
click at [80, 113] on ul "Details Open tasks (7) Client tasks (0) Closed tasks (38) Recurring tasks (5) F…" at bounding box center [351, 108] width 647 height 28
click at [126, 110] on link "Open tasks (7)" at bounding box center [118, 108] width 75 height 28
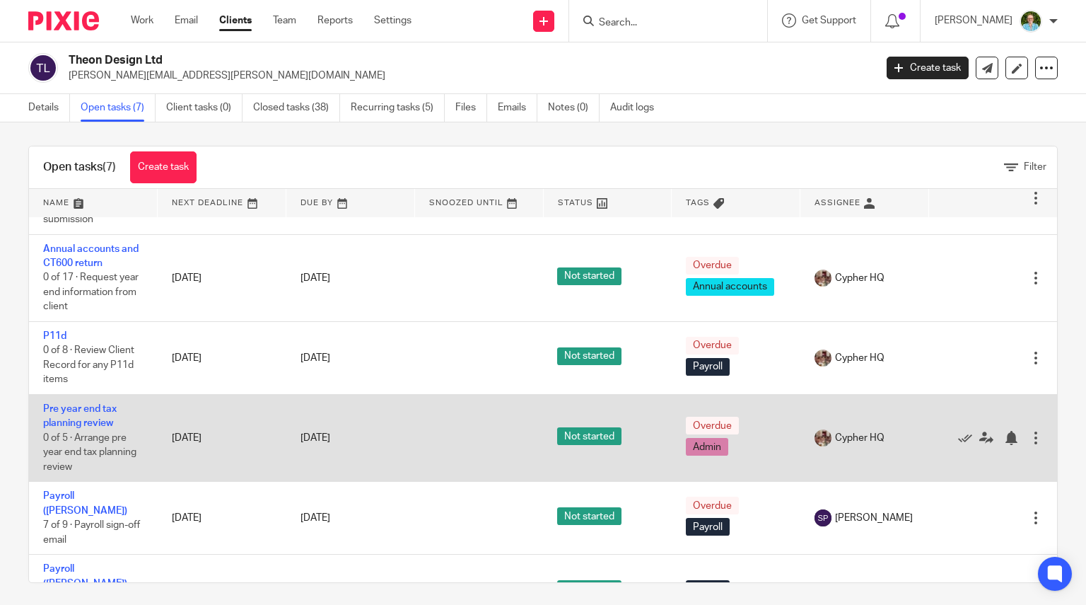
scroll to position [10, 0]
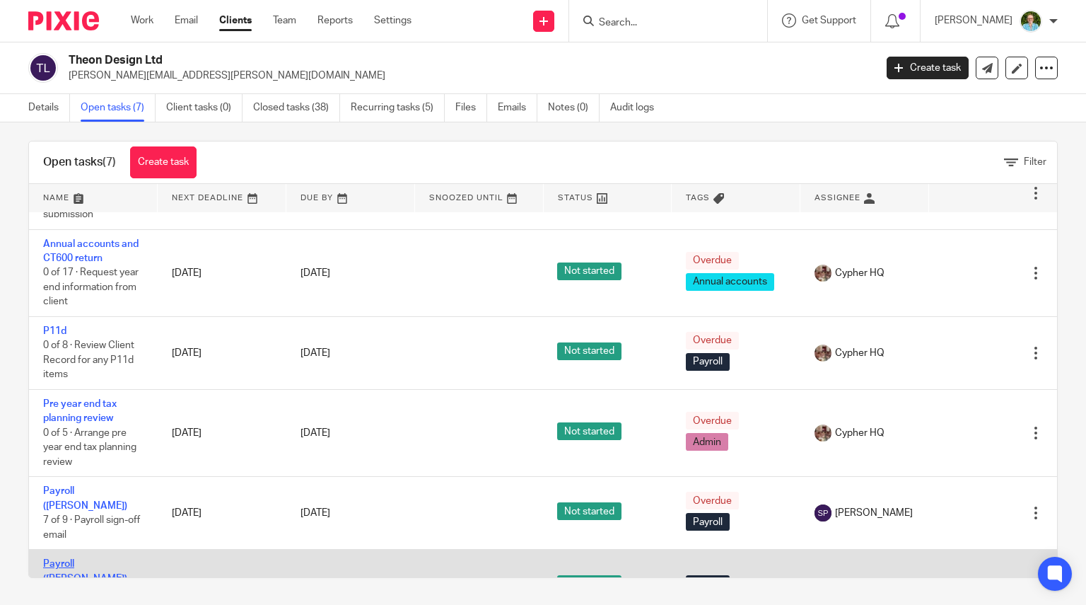
click at [64, 559] on link "Payroll ([PERSON_NAME])" at bounding box center [85, 571] width 84 height 24
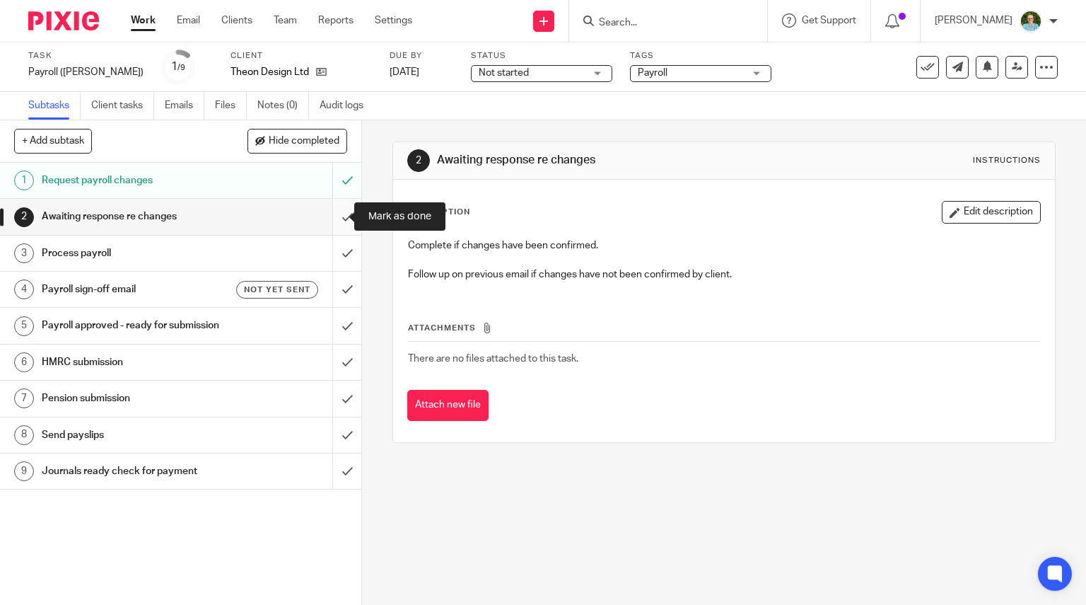
click at [335, 218] on input "submit" at bounding box center [180, 216] width 361 height 35
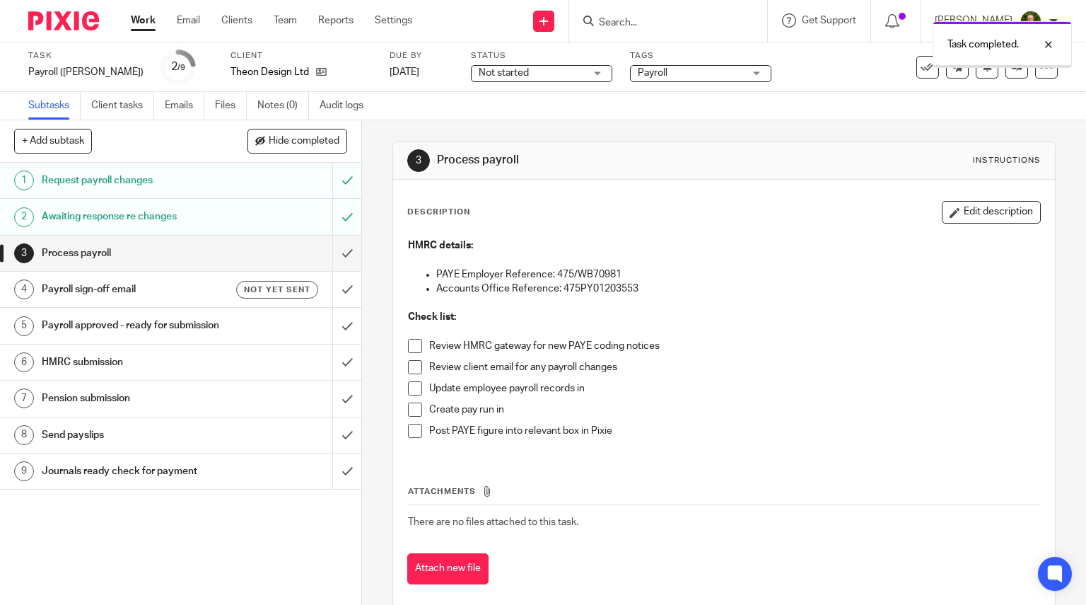
click at [414, 346] on span at bounding box center [415, 346] width 14 height 14
click at [412, 371] on span at bounding box center [415, 367] width 14 height 14
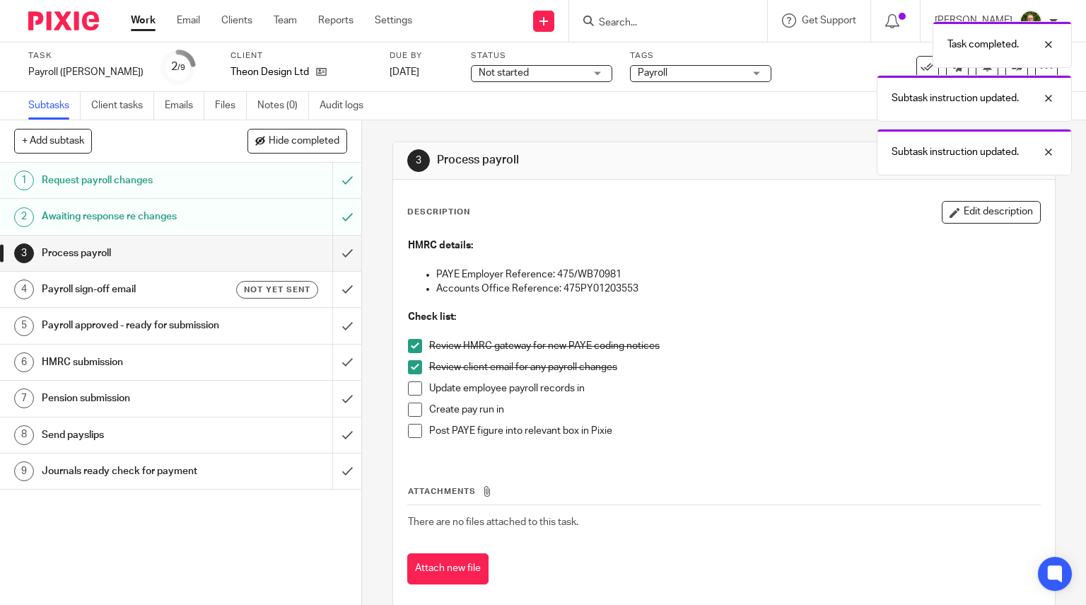
click at [412, 383] on span at bounding box center [415, 388] width 14 height 14
drag, startPoint x: 410, startPoint y: 404, endPoint x: 408, endPoint y: 393, distance: 11.5
click at [410, 405] on span at bounding box center [415, 409] width 14 height 14
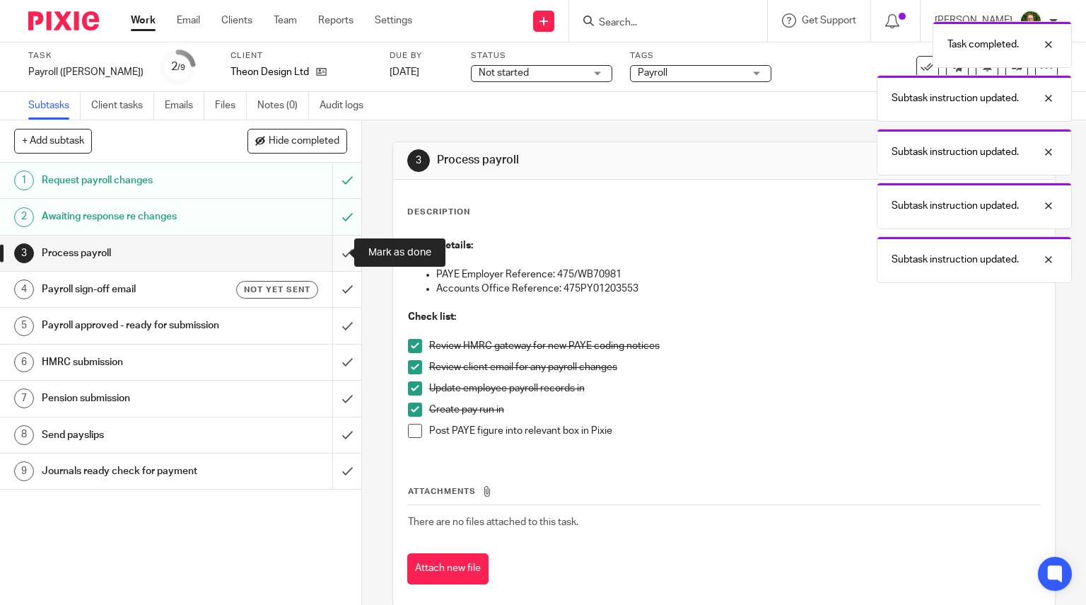
click at [331, 253] on input "submit" at bounding box center [180, 253] width 361 height 35
